Goal: Information Seeking & Learning: Learn about a topic

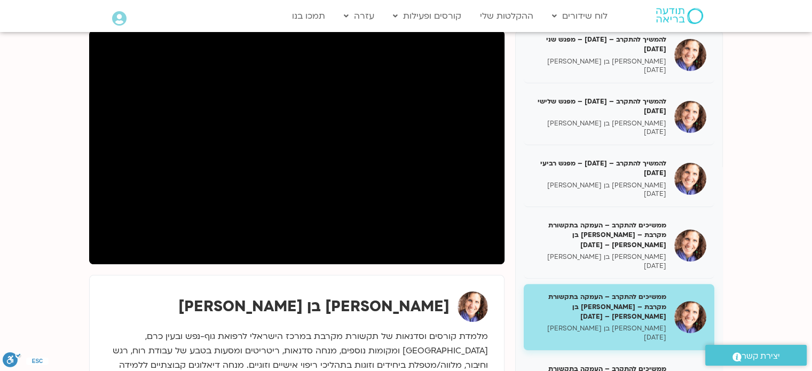
scroll to position [140, 0]
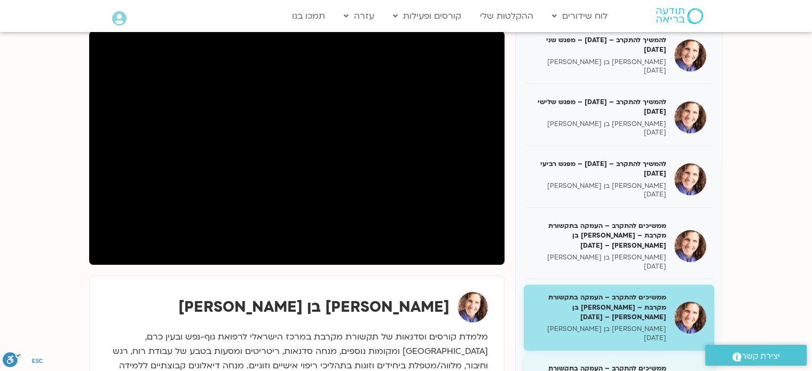
click at [577, 364] on h5 "ממשיכים להתקרב – העמקה בתקשורת מקרבת – שאנייה כהן בן חיים – 22/4/25" at bounding box center [599, 378] width 135 height 29
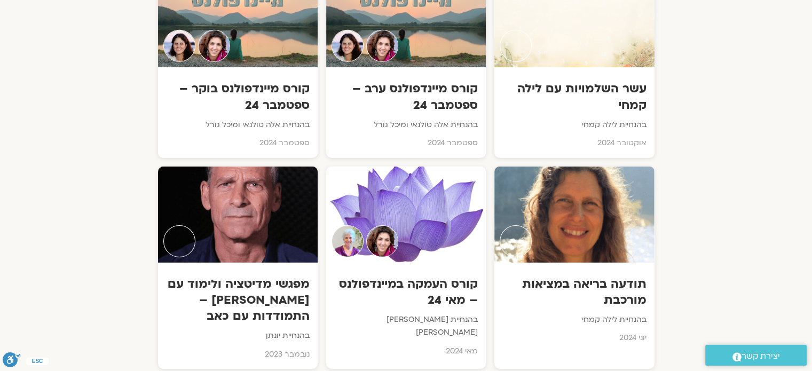
scroll to position [7435, 0]
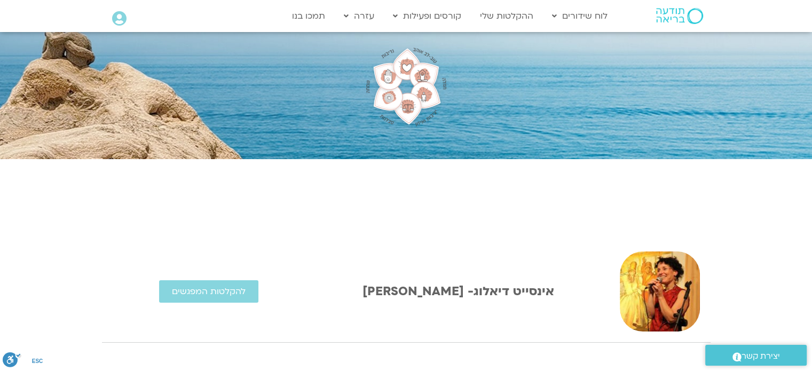
scroll to position [76, 0]
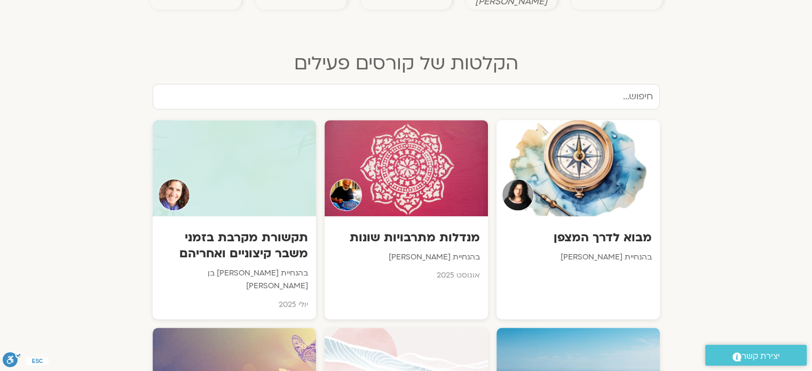
scroll to position [521, 0]
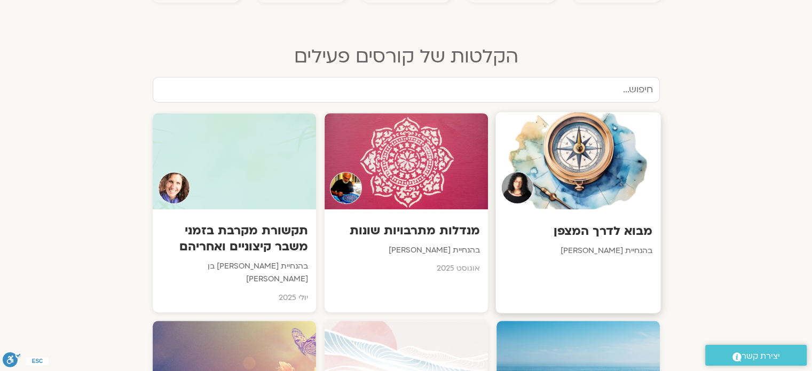
click at [625, 147] on div at bounding box center [577, 160] width 165 height 97
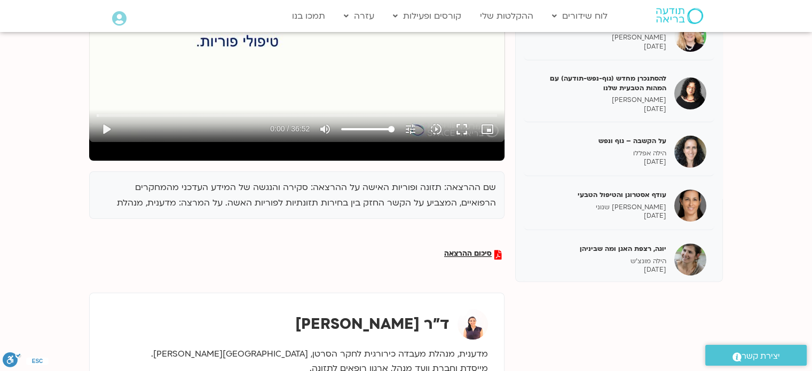
scroll to position [252, 0]
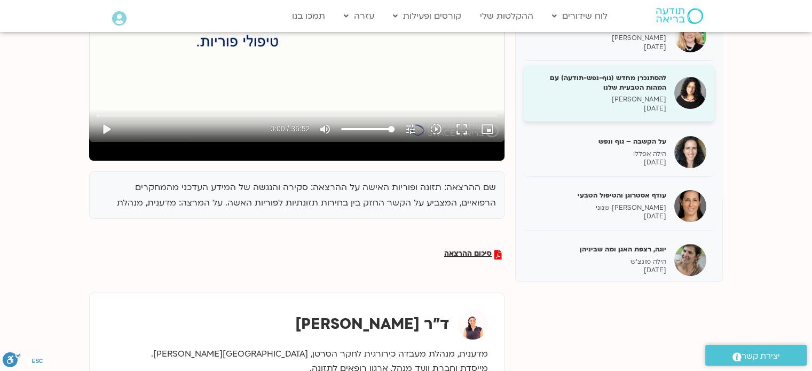
click at [639, 97] on p "[PERSON_NAME]" at bounding box center [599, 99] width 135 height 9
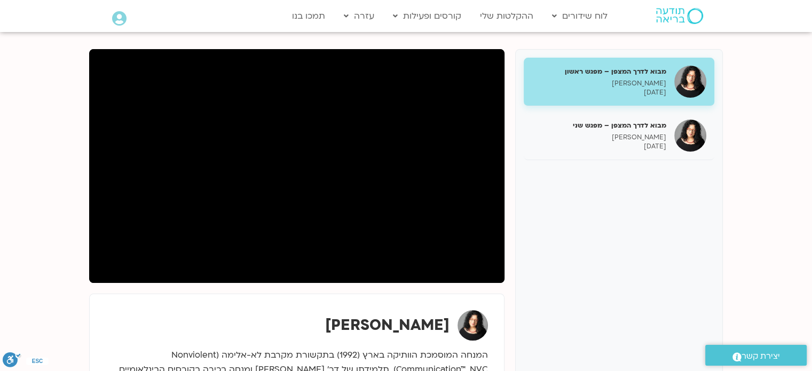
click at [515, 219] on div "מבוא לדרך המצפן – מפגש ראשון [PERSON_NAME] [DATE] מבוא לדרך המצפן – מפגש שני [P…" at bounding box center [619, 236] width 208 height 374
drag, startPoint x: 516, startPoint y: 217, endPoint x: 549, endPoint y: 256, distance: 51.5
click at [549, 256] on div "מבוא לדרך המצפן – מפגש ראשון [PERSON_NAME] [DATE] מבוא לדרך המצפן – מפגש שני [P…" at bounding box center [619, 236] width 208 height 374
